Goal: Find contact information: Find contact information

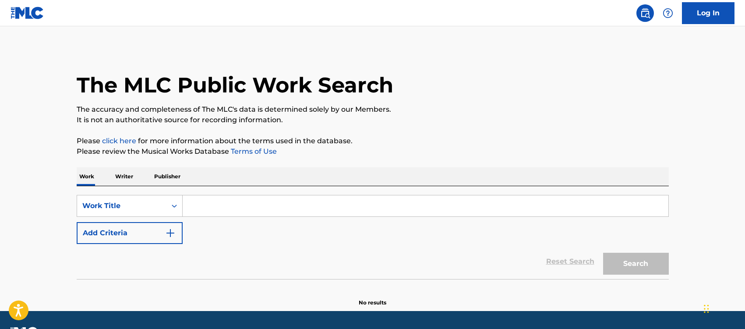
click at [338, 206] on input "Search Form" at bounding box center [426, 205] width 486 height 21
type input "praise is yours"
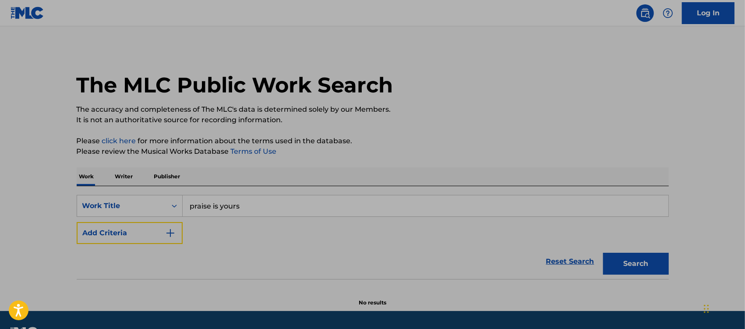
drag, startPoint x: 169, startPoint y: 231, endPoint x: 188, endPoint y: 238, distance: 20.8
click at [169, 233] on img "Search Form" at bounding box center [170, 233] width 11 height 11
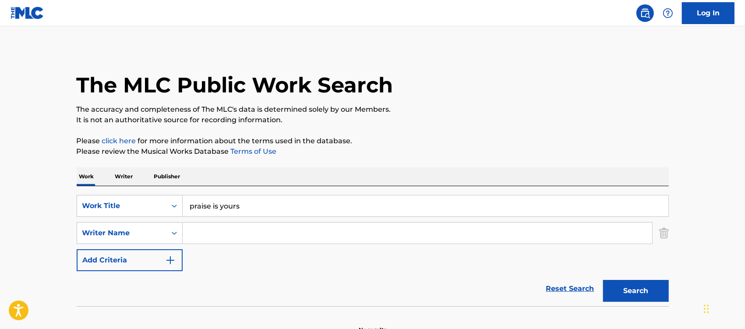
click at [207, 237] on input "Search Form" at bounding box center [418, 232] width 470 height 21
type input "[PERSON_NAME]"
click at [603, 280] on button "Search" at bounding box center [636, 291] width 66 height 22
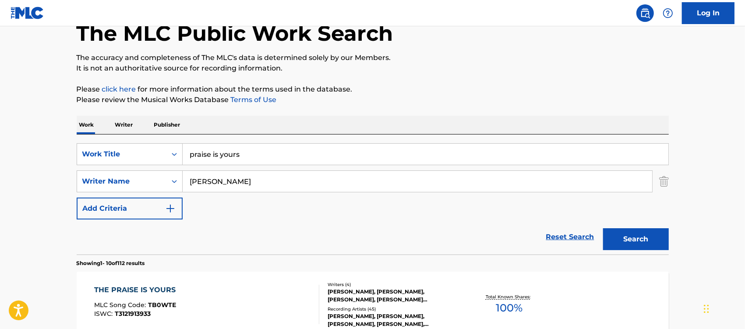
scroll to position [164, 0]
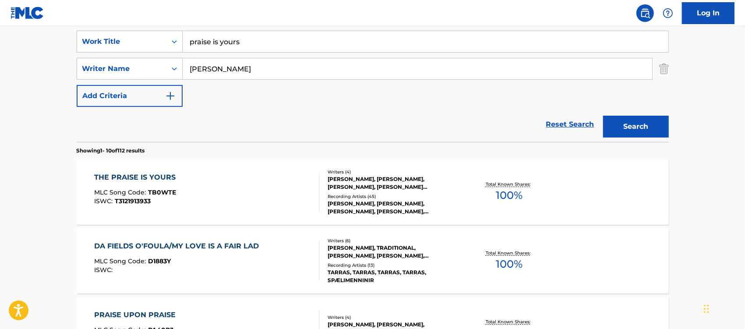
click at [149, 176] on div "THE PRAISE IS YOURS" at bounding box center [137, 177] width 86 height 11
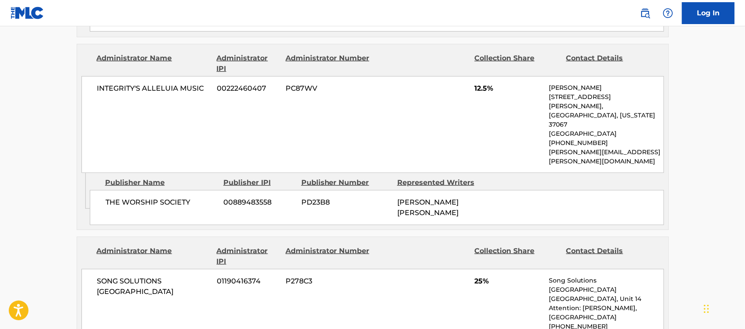
scroll to position [931, 0]
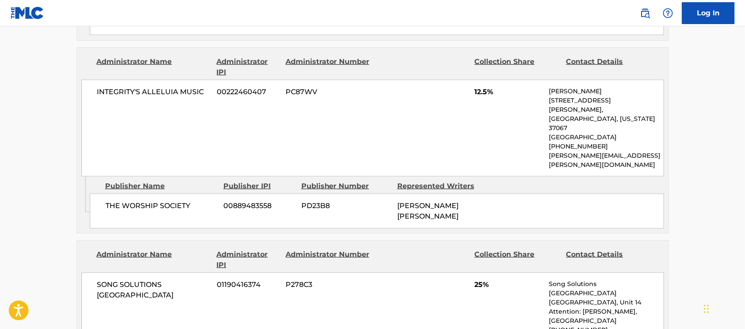
drag, startPoint x: 622, startPoint y: 254, endPoint x: 549, endPoint y: 255, distance: 73.6
copy p "[EMAIL_ADDRESS][DOMAIN_NAME]"
